Goal: Task Accomplishment & Management: Complete application form

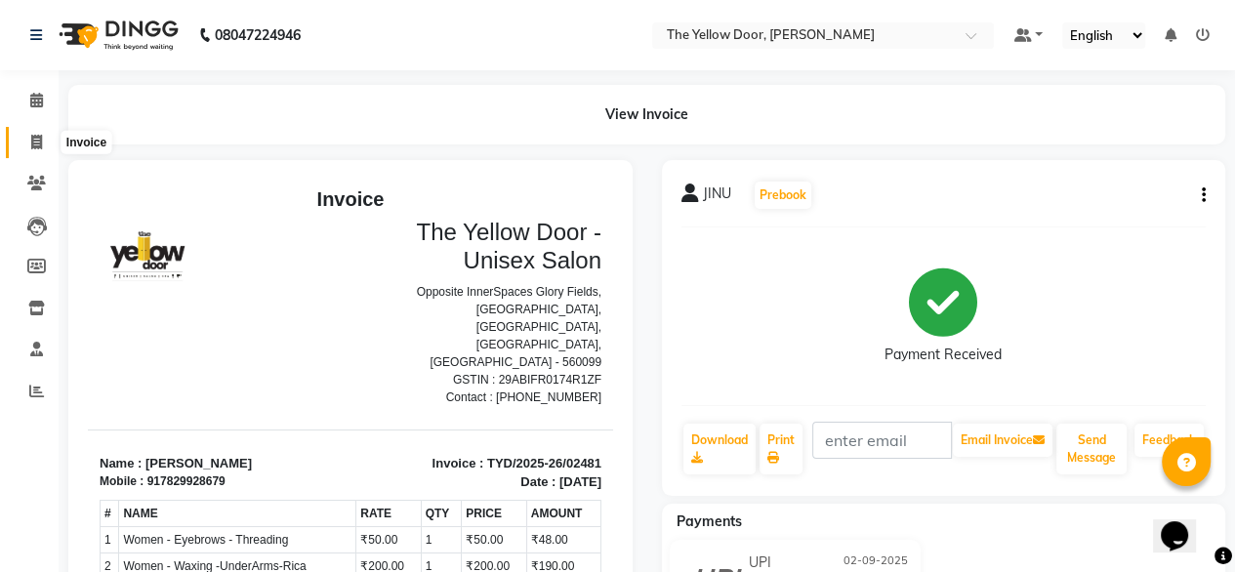
click at [31, 143] on icon at bounding box center [36, 142] width 11 height 15
select select "service"
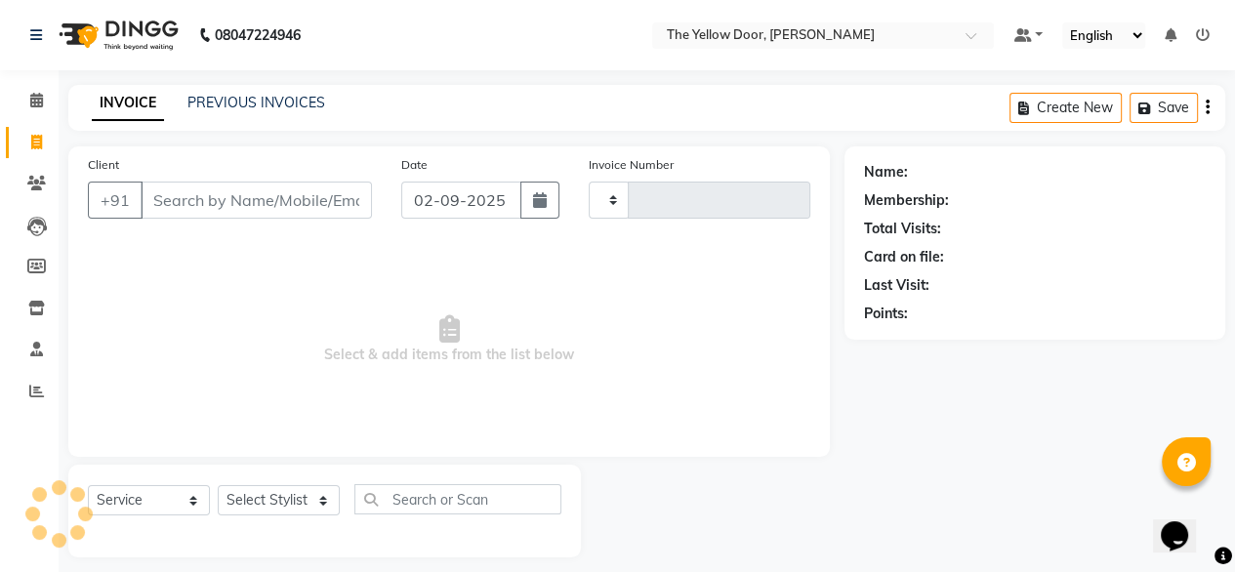
scroll to position [16, 0]
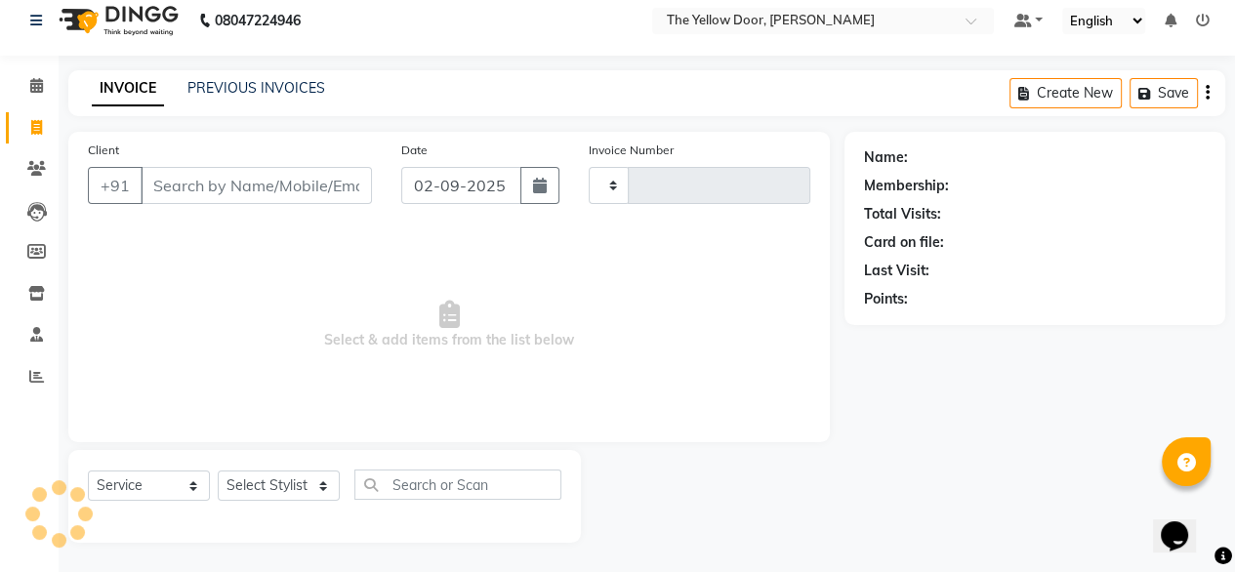
type input "02482"
select select "5650"
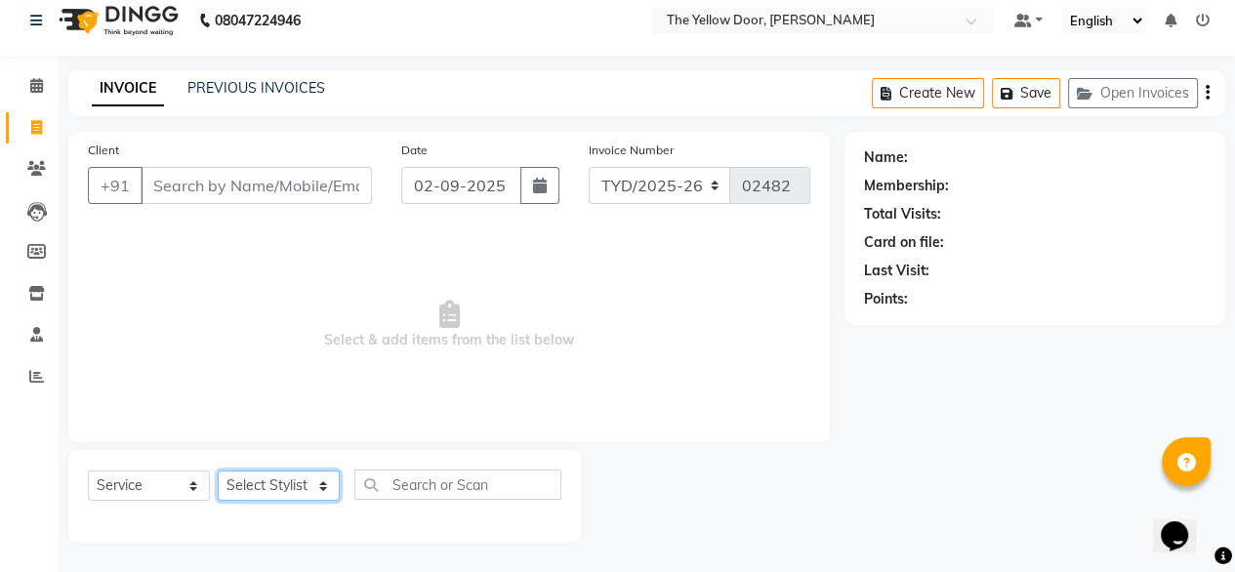
drag, startPoint x: 293, startPoint y: 497, endPoint x: 387, endPoint y: 356, distance: 169.0
click at [387, 356] on div "Client +91 Date [DATE] Invoice Number TYD/2025-26 V/[PHONE_NUMBER] Select & add…" at bounding box center [449, 337] width 791 height 411
click at [387, 356] on span "Select & add items from the list below" at bounding box center [449, 325] width 723 height 195
click at [227, 407] on span "Select & add items from the list below" at bounding box center [449, 325] width 723 height 195
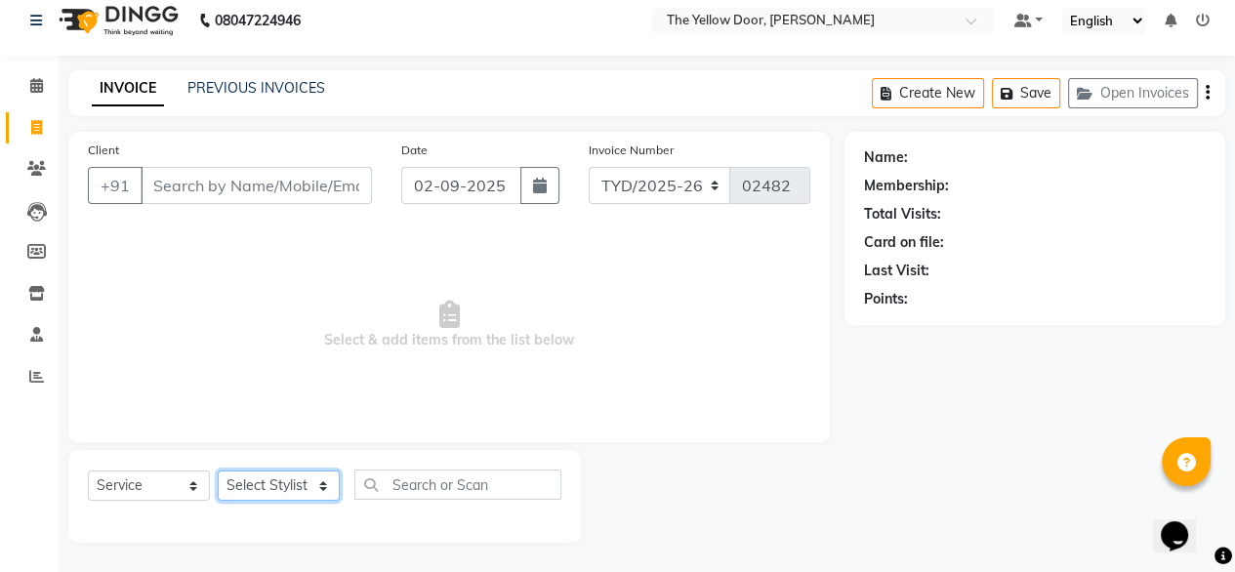
click at [289, 486] on select "Select Stylist [PERSON_NAME] [PERSON_NAME] [PERSON_NAME] Housekeeping Manager […" at bounding box center [279, 486] width 122 height 30
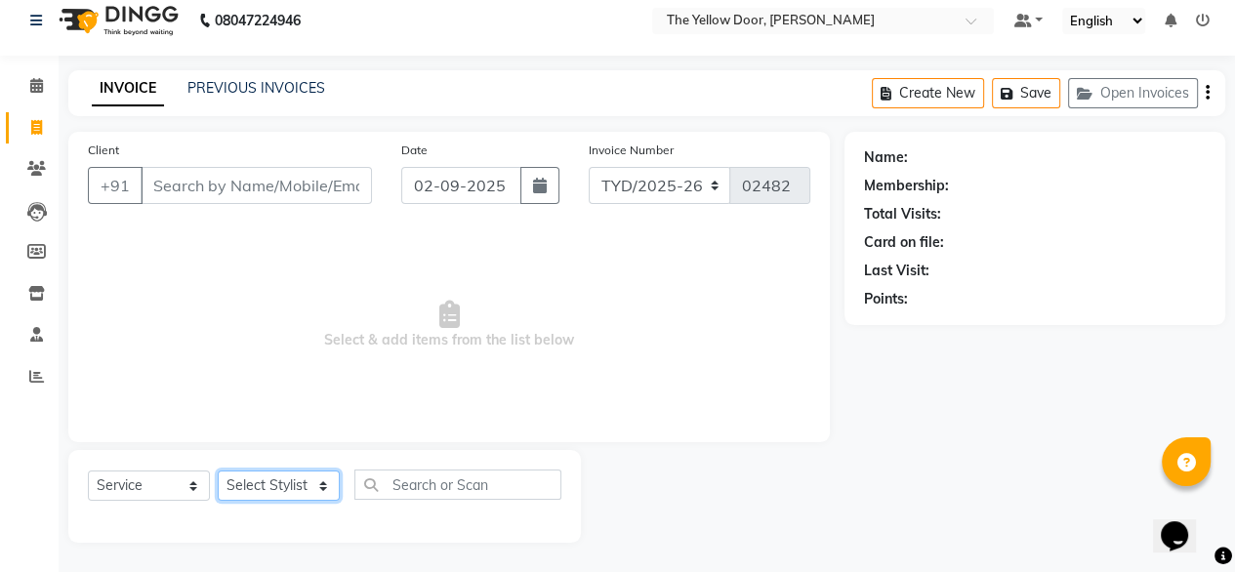
select select "71545"
click at [218, 471] on select "Select Stylist [PERSON_NAME] [PERSON_NAME] [PERSON_NAME] Housekeeping Manager […" at bounding box center [279, 486] width 122 height 30
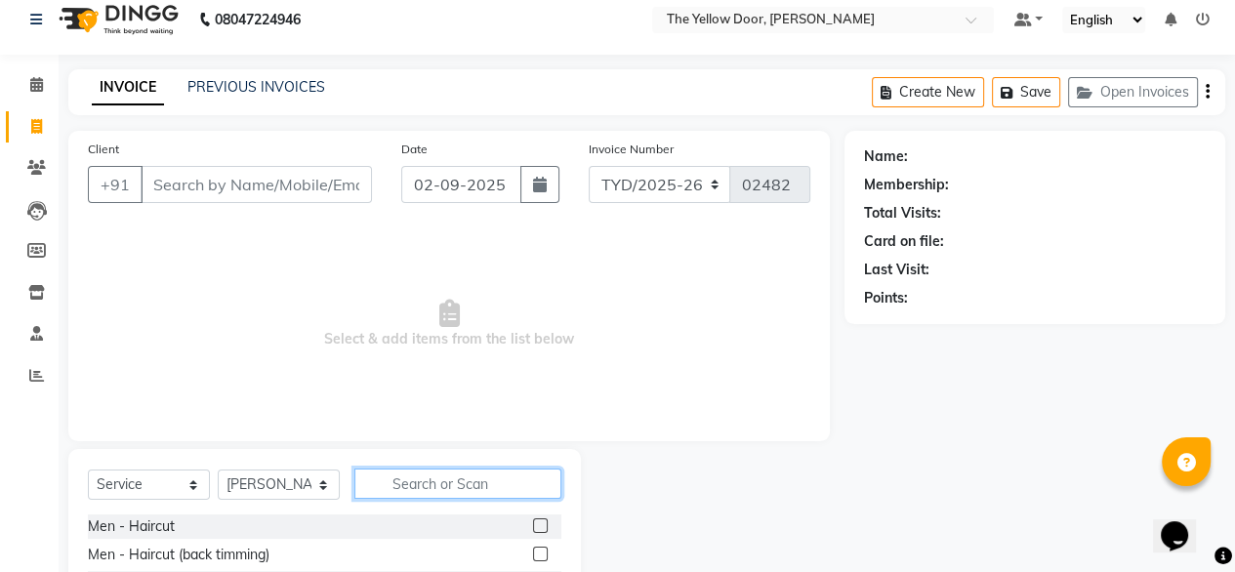
click at [508, 477] on input "text" at bounding box center [457, 484] width 207 height 30
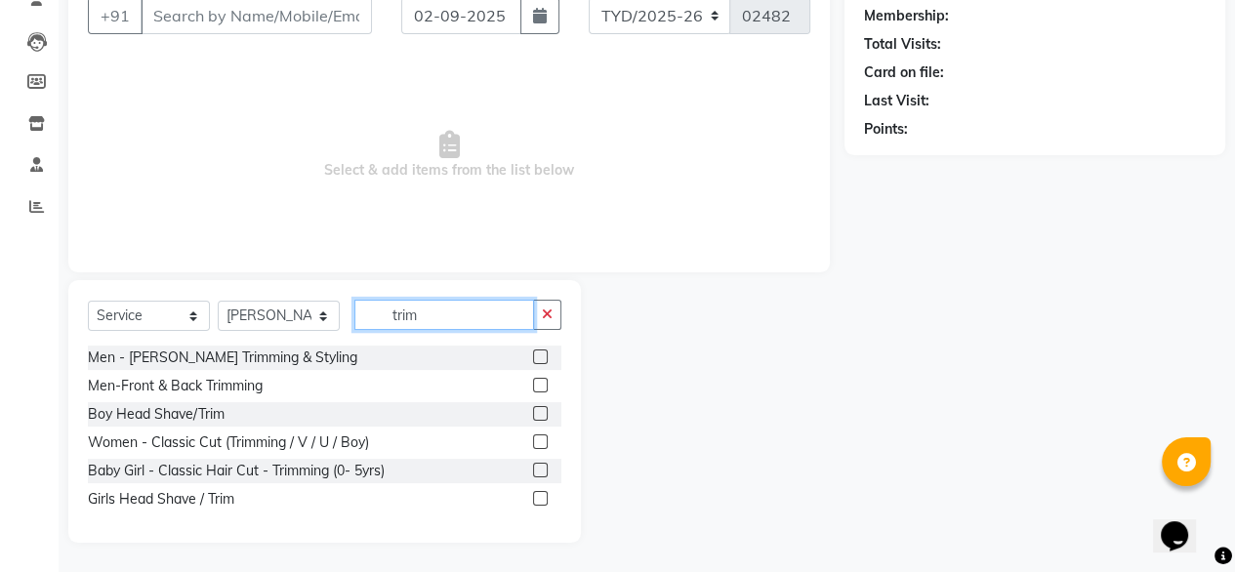
type input "trim"
click at [546, 438] on label at bounding box center [540, 442] width 15 height 15
click at [546, 438] on input "checkbox" at bounding box center [539, 442] width 13 height 13
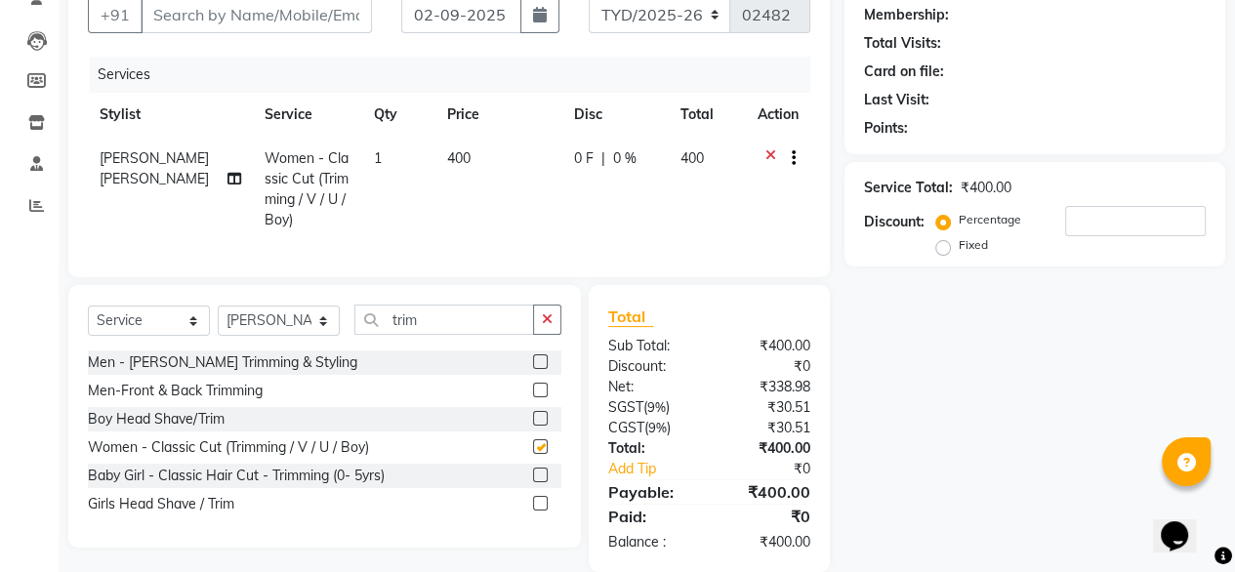
checkbox input "false"
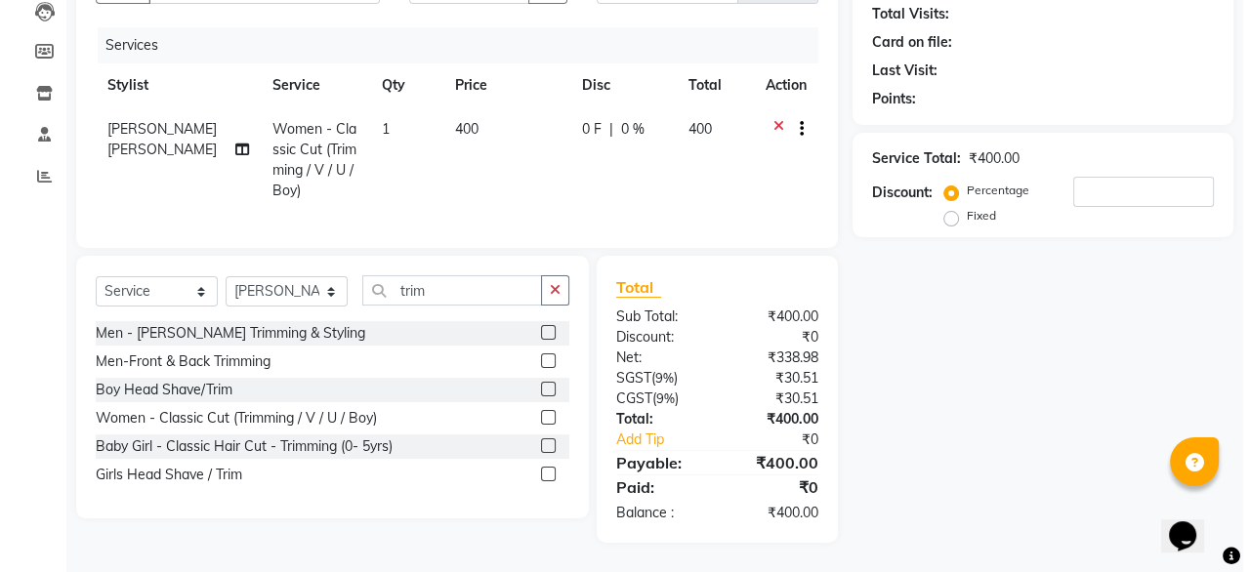
scroll to position [0, 0]
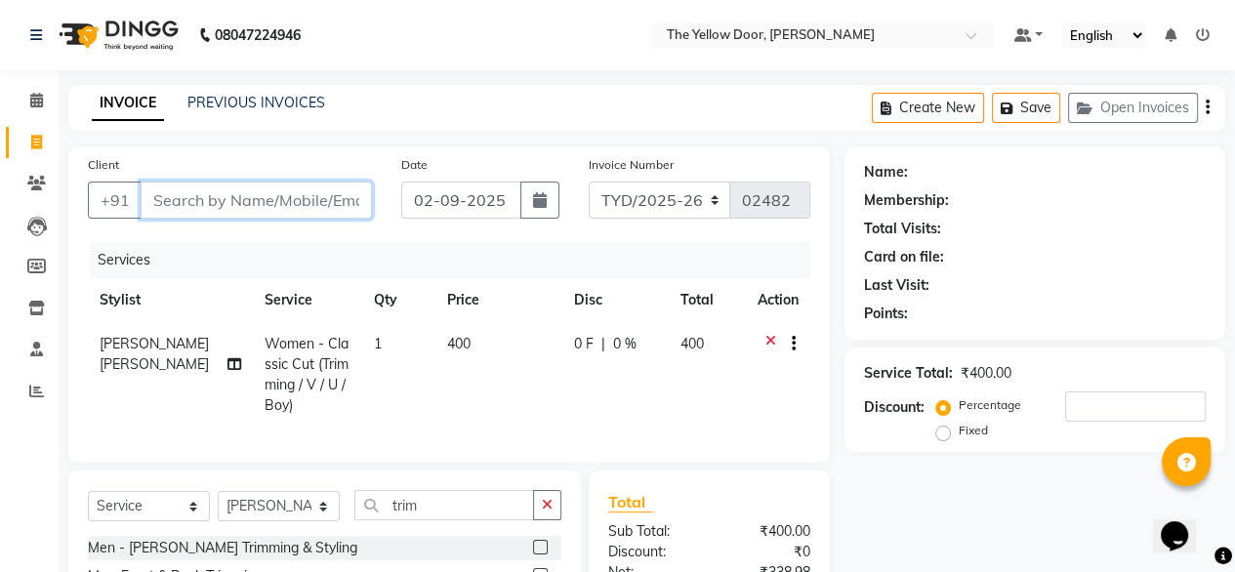
click at [301, 204] on input "Client" at bounding box center [256, 200] width 231 height 37
type input "9"
type input "0"
type input "9430425155"
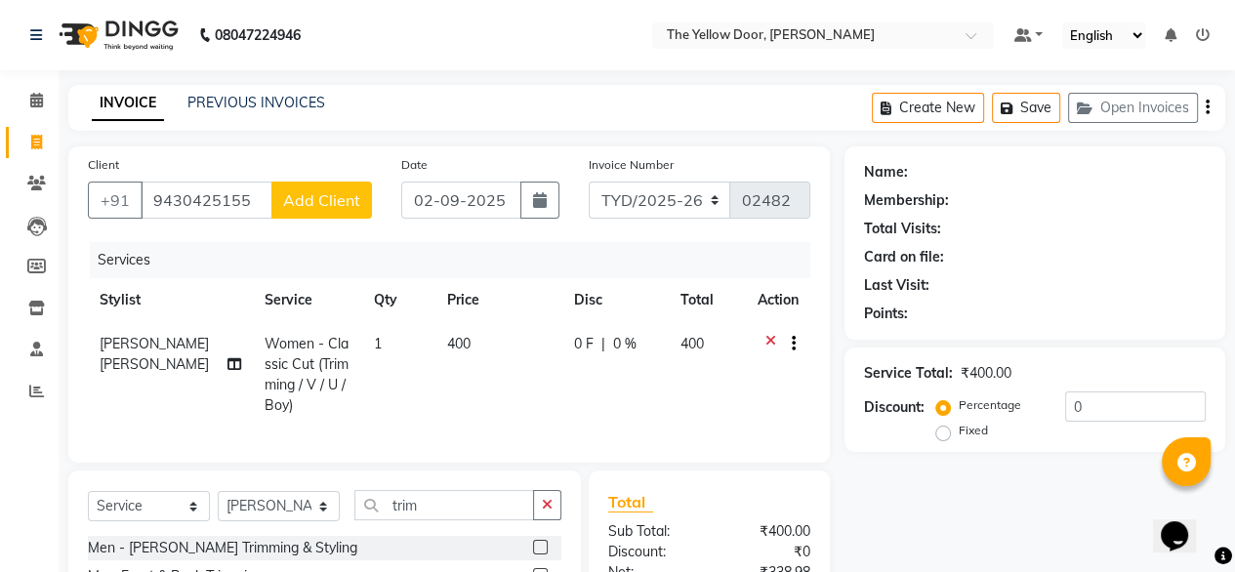
click at [331, 201] on span "Add Client" at bounding box center [321, 200] width 77 height 20
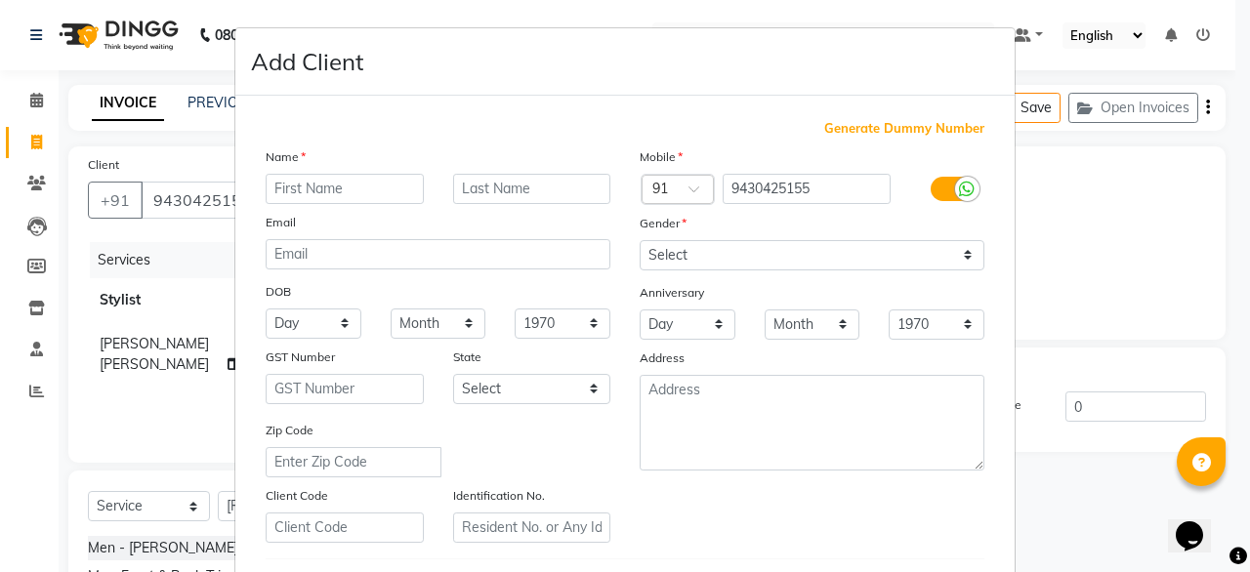
click at [333, 184] on input "text" at bounding box center [345, 189] width 158 height 30
type input "harsh"
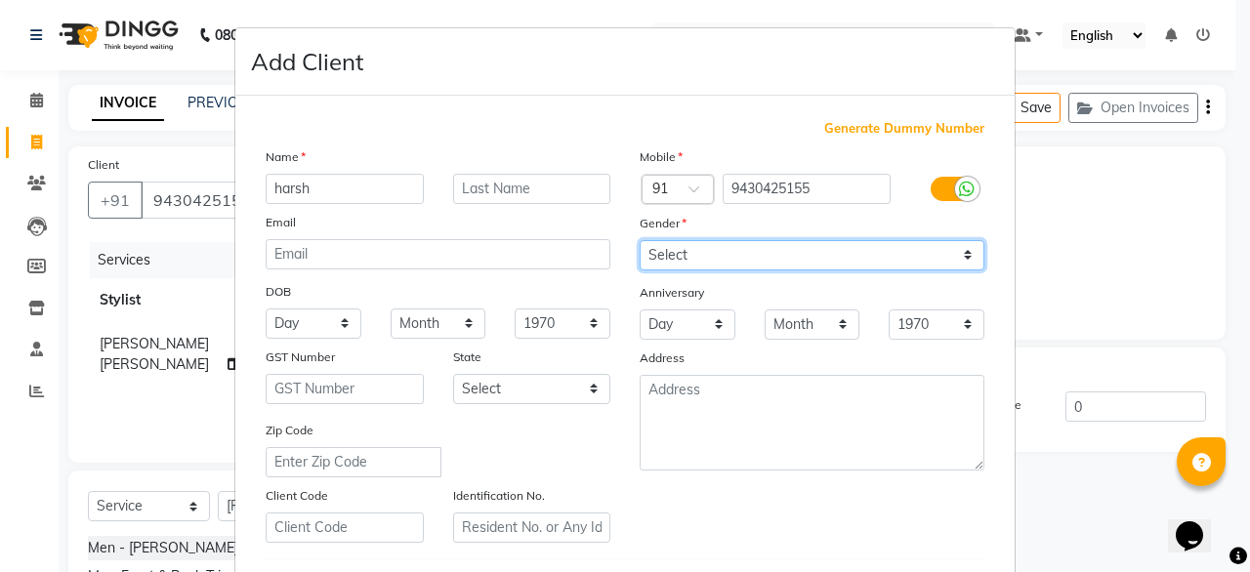
click at [759, 247] on select "Select [DEMOGRAPHIC_DATA] [DEMOGRAPHIC_DATA] Other Prefer Not To Say" at bounding box center [812, 255] width 345 height 30
select select "[DEMOGRAPHIC_DATA]"
click at [640, 241] on select "Select [DEMOGRAPHIC_DATA] [DEMOGRAPHIC_DATA] Other Prefer Not To Say" at bounding box center [812, 255] width 345 height 30
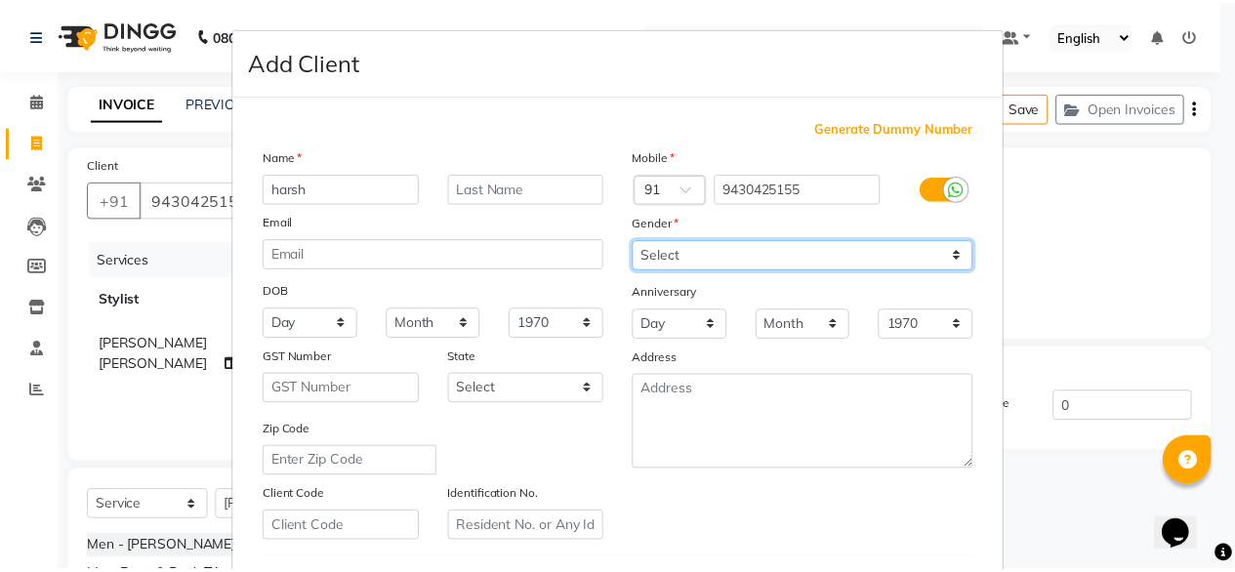
scroll to position [339, 0]
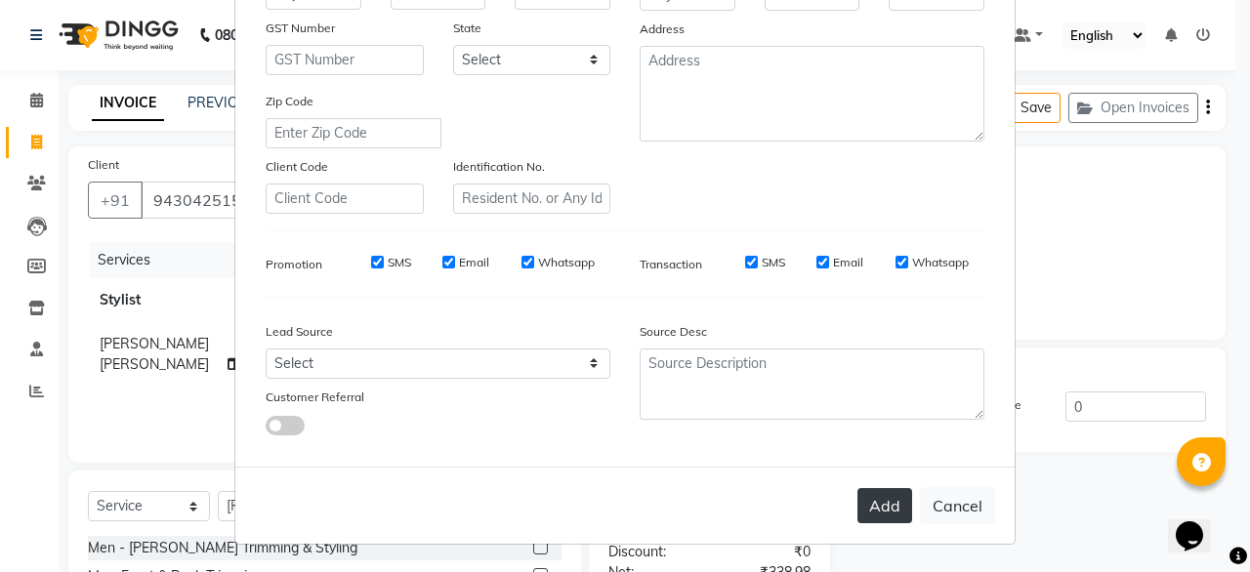
click at [876, 516] on button "Add" at bounding box center [884, 505] width 55 height 35
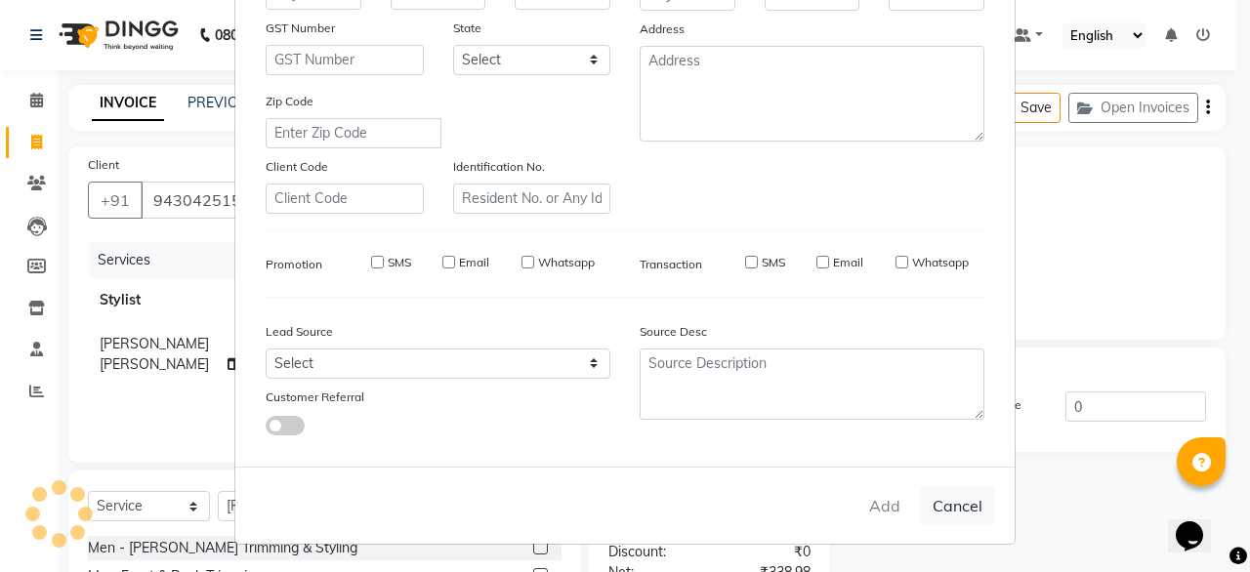
select select
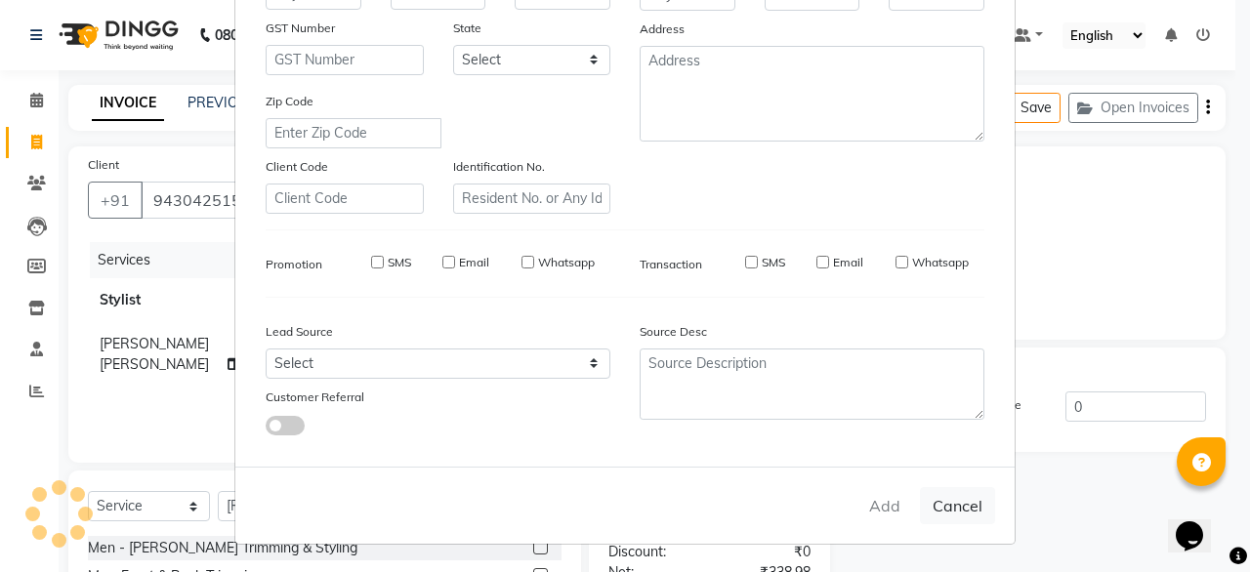
select select
checkbox input "false"
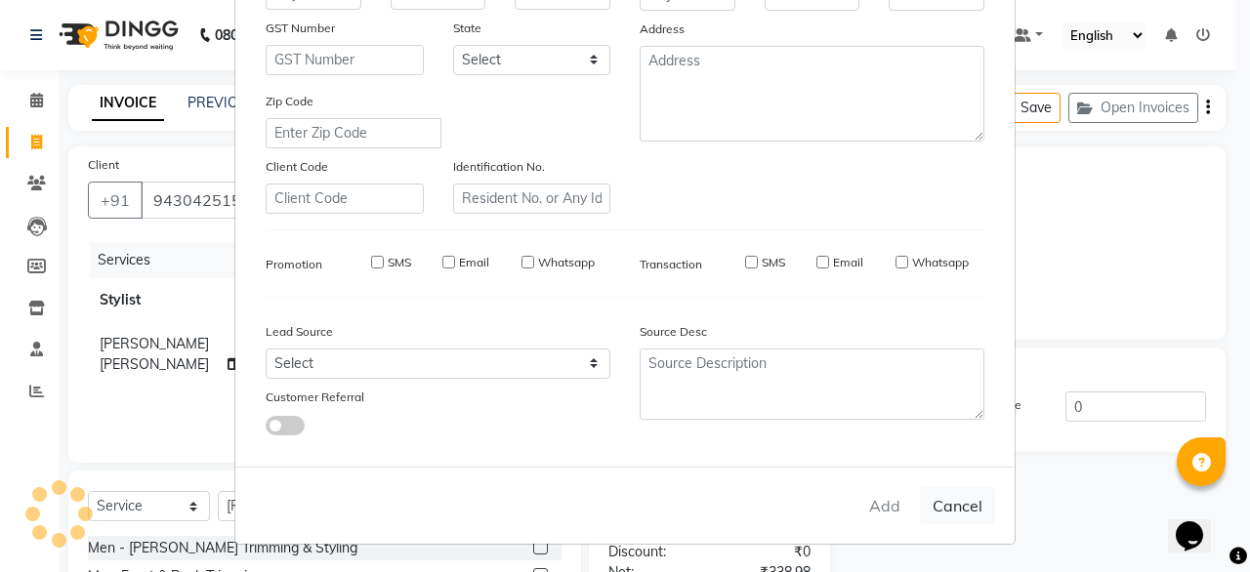
checkbox input "false"
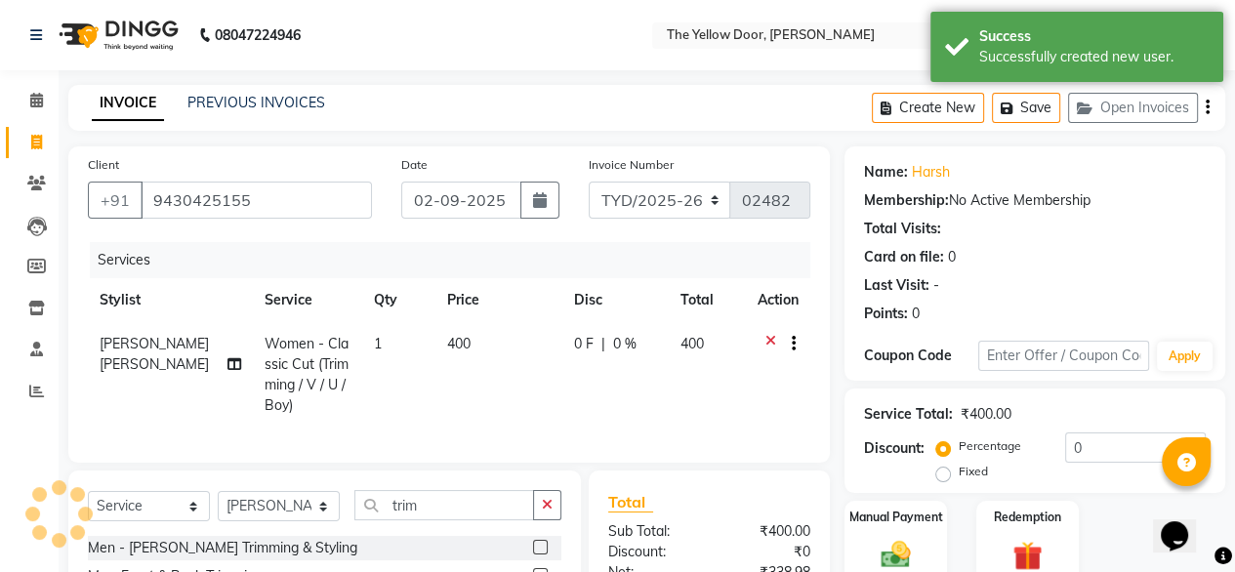
scroll to position [230, 0]
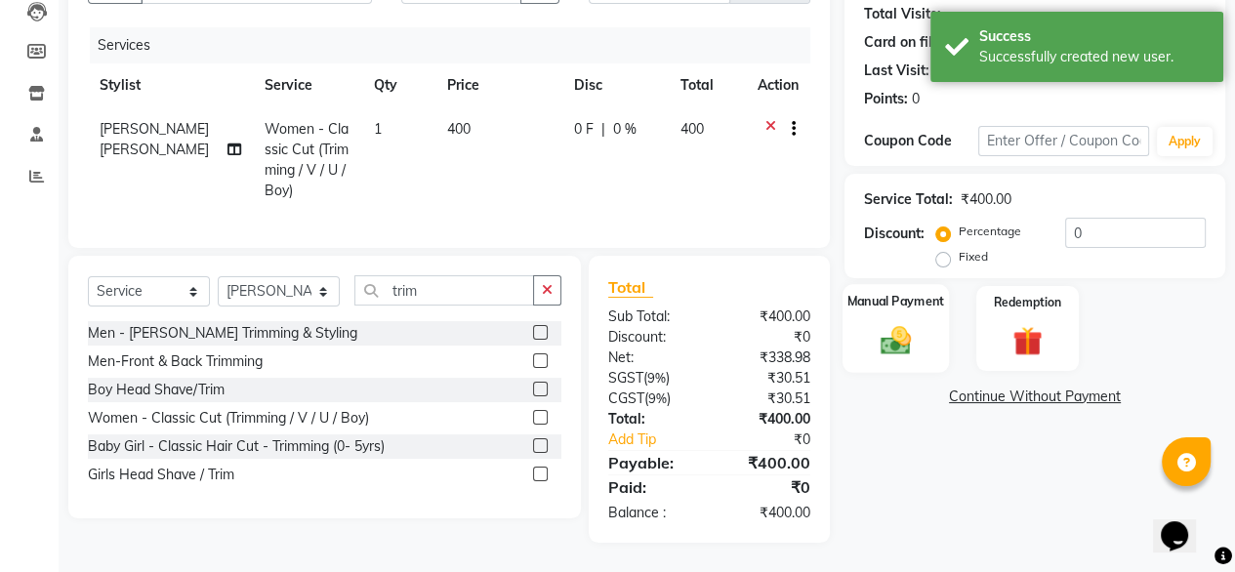
click at [879, 328] on img at bounding box center [896, 339] width 50 height 35
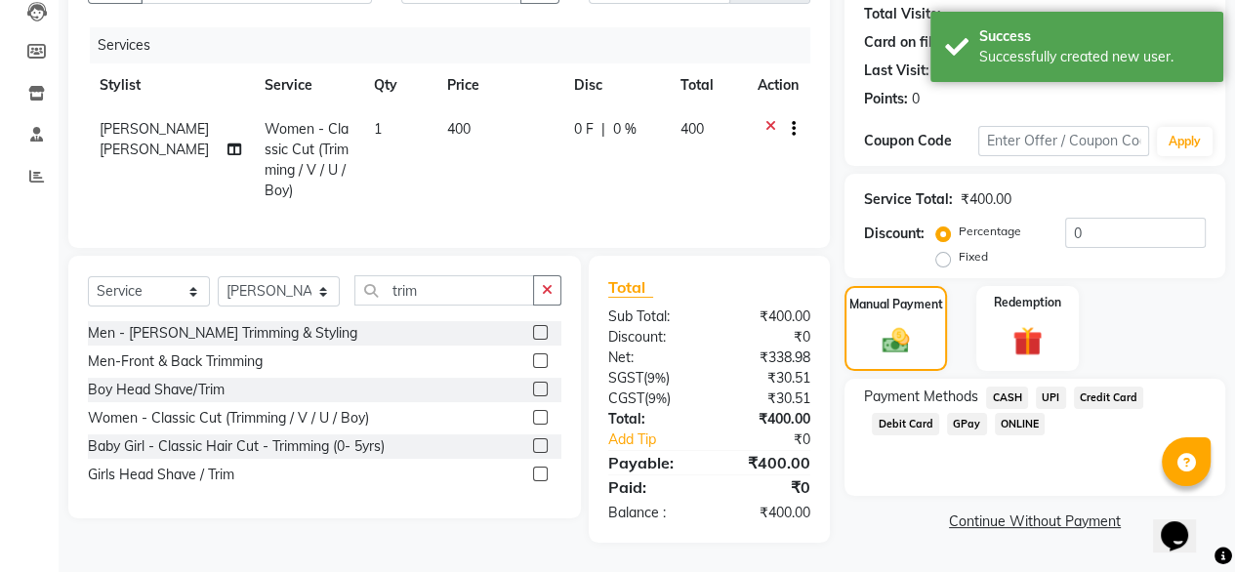
click at [1059, 387] on span "UPI" at bounding box center [1051, 398] width 30 height 22
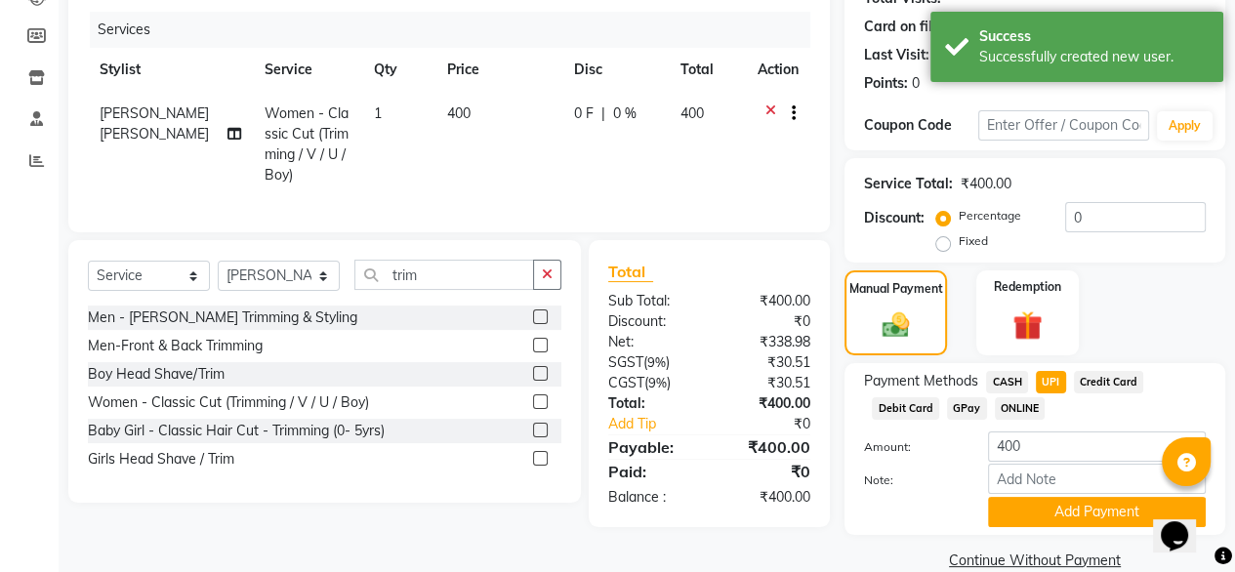
scroll to position [266, 0]
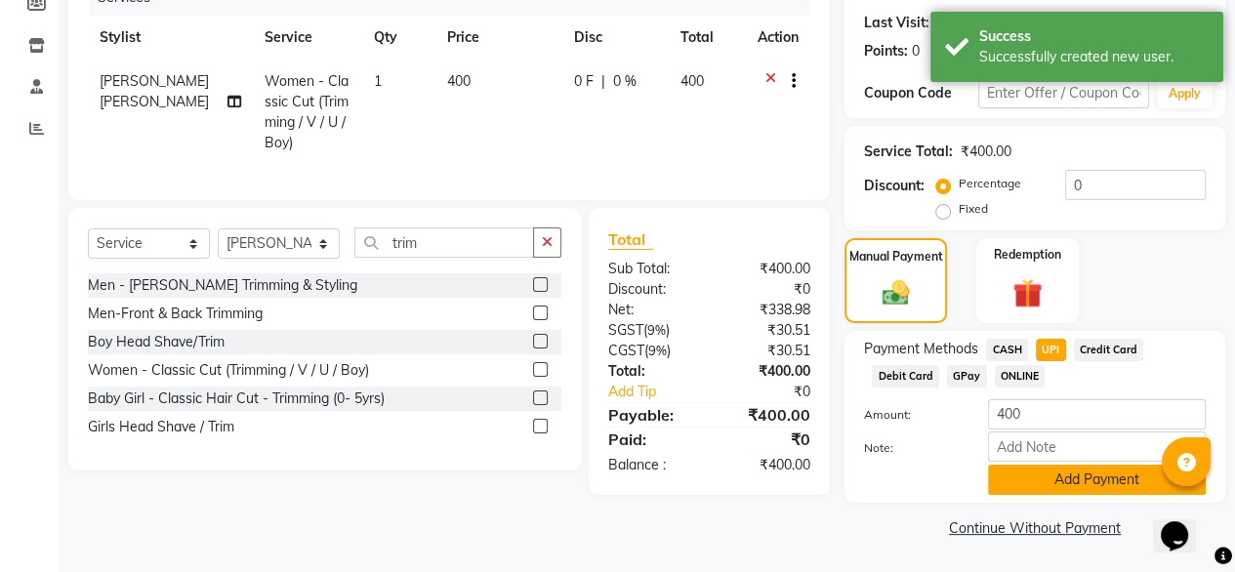
click at [1036, 477] on button "Add Payment" at bounding box center [1097, 480] width 218 height 30
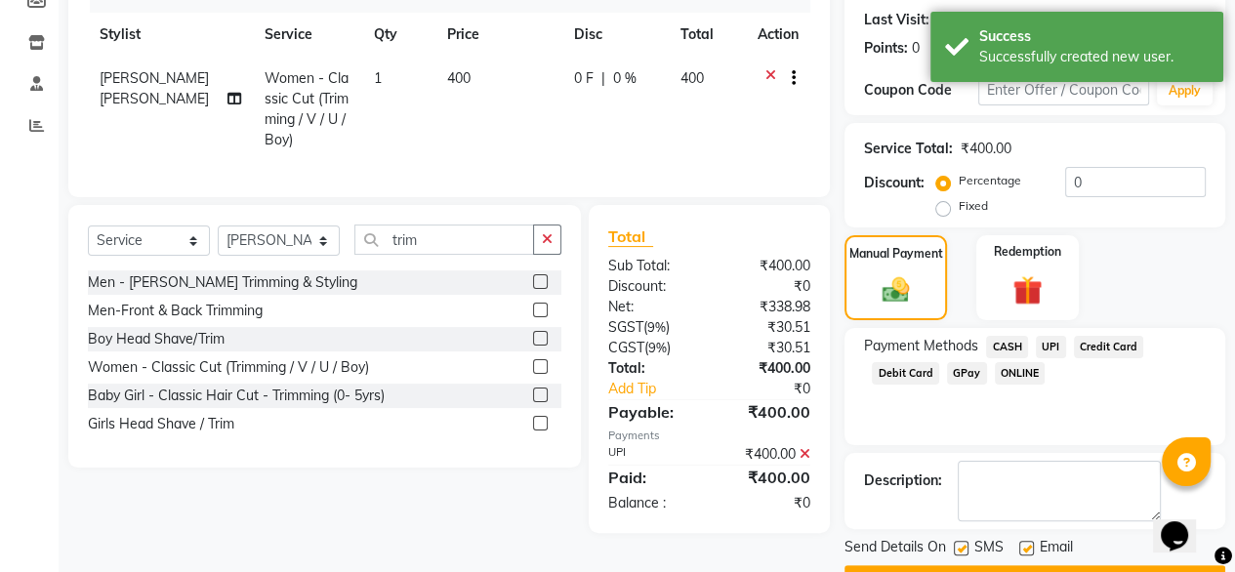
scroll to position [317, 0]
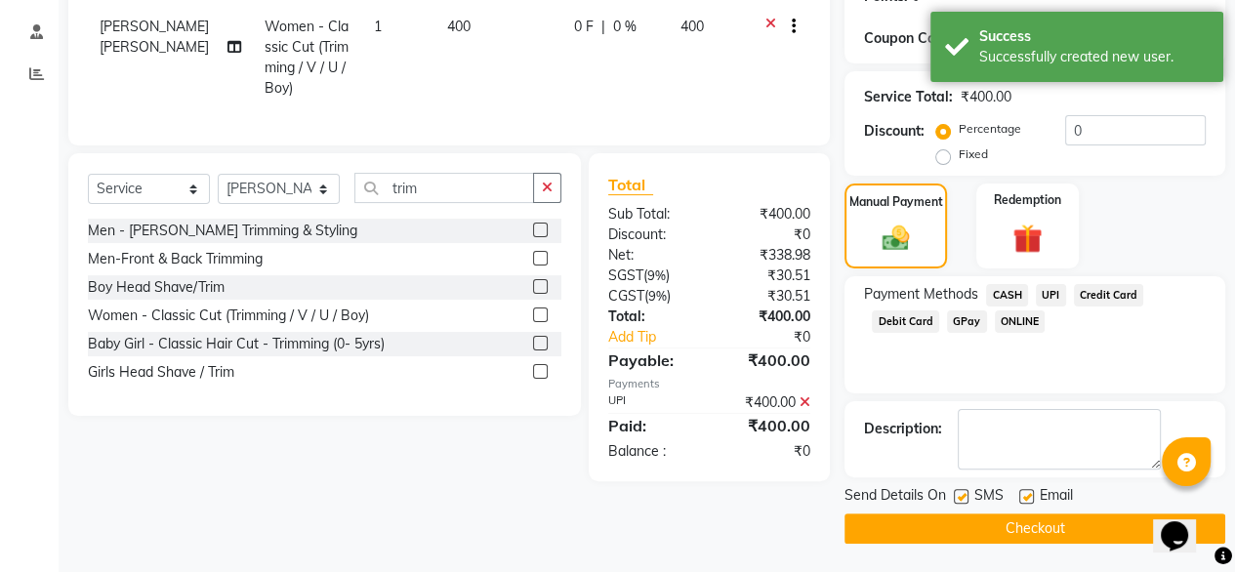
click at [1022, 526] on button "Checkout" at bounding box center [1035, 529] width 381 height 30
